Goal: Task Accomplishment & Management: Manage account settings

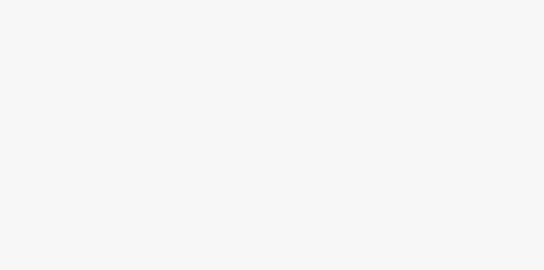
click at [54, 8] on body at bounding box center [272, 135] width 544 height 270
